Goal: Navigation & Orientation: Find specific page/section

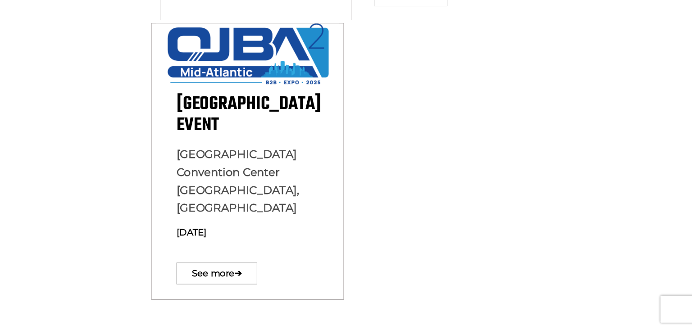
scroll to position [546, 0]
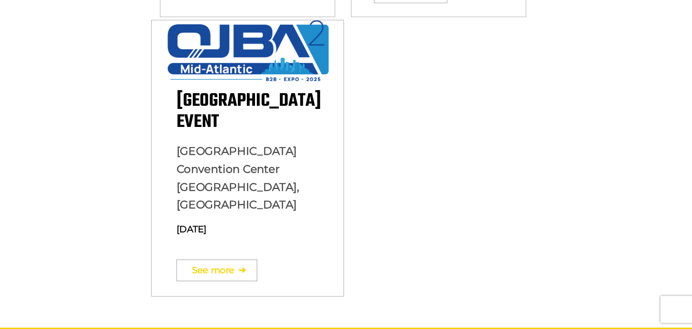
click at [235, 260] on link "See more ➔" at bounding box center [217, 271] width 81 height 22
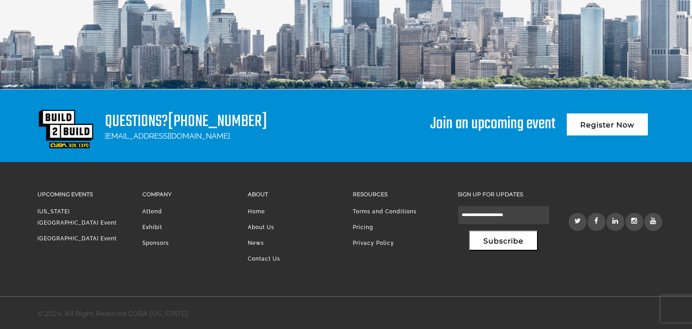
scroll to position [1273, 0]
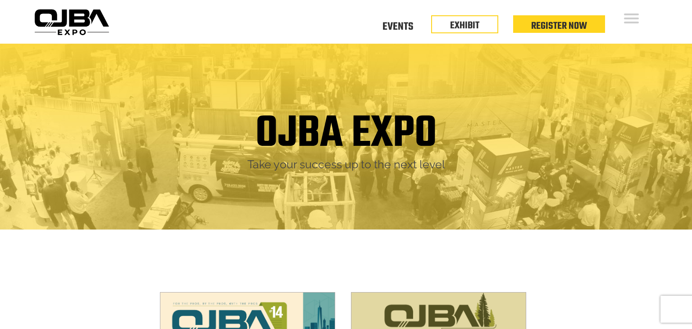
scroll to position [546, 0]
